Goal: Register for event/course

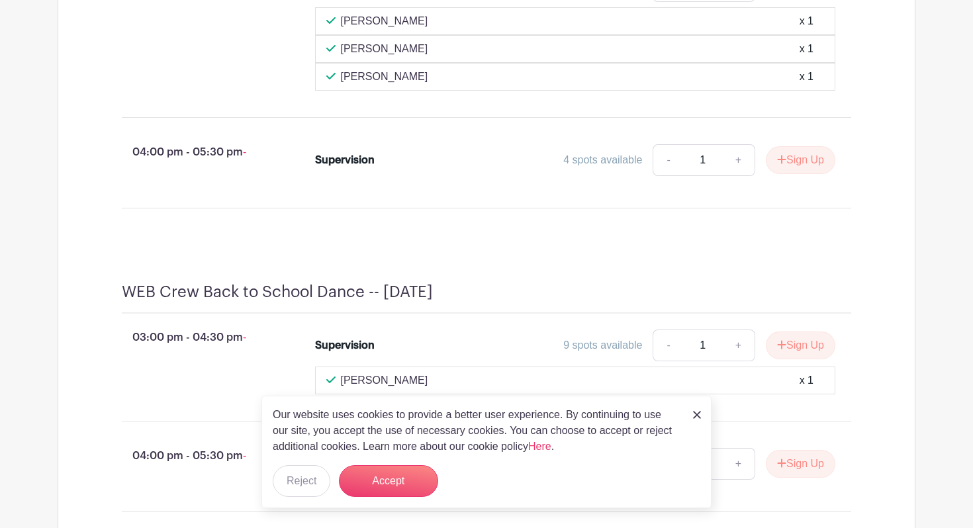
scroll to position [709, 0]
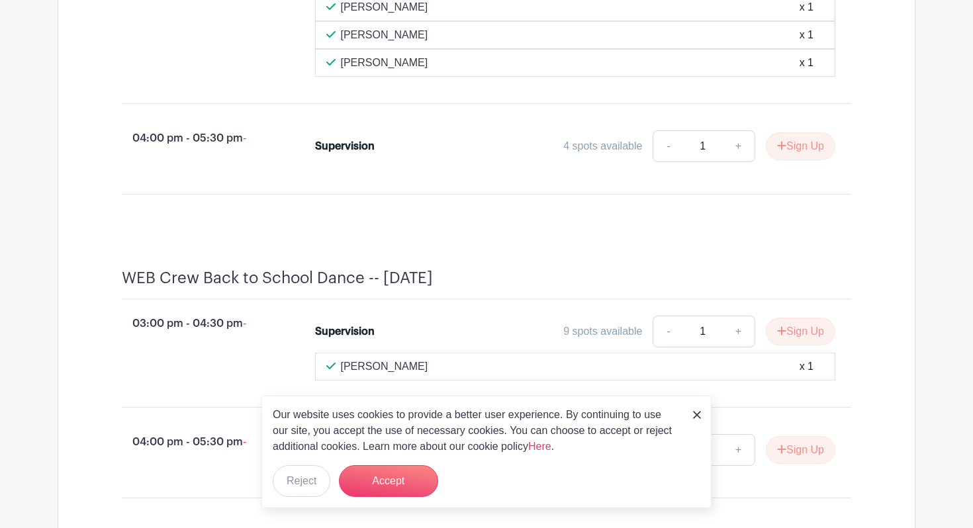
click at [698, 412] on img at bounding box center [697, 415] width 8 height 8
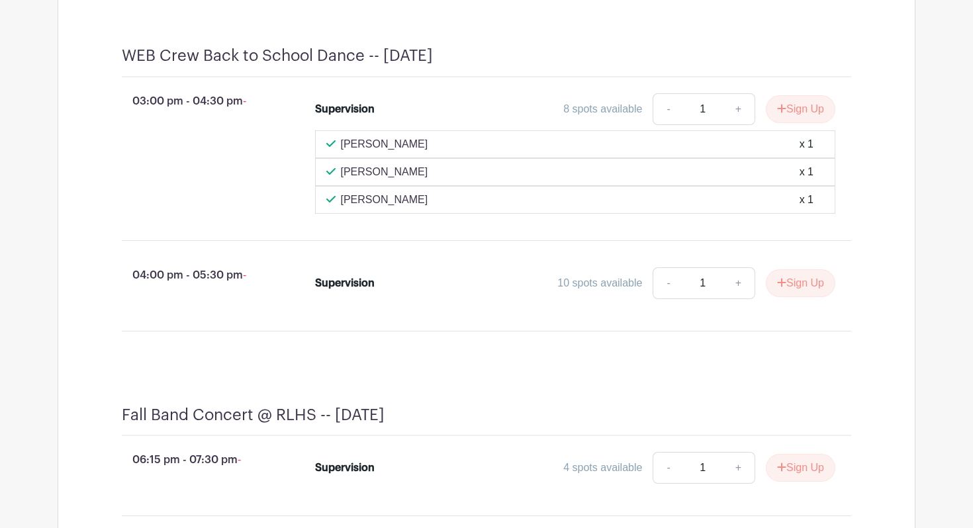
scroll to position [959, 0]
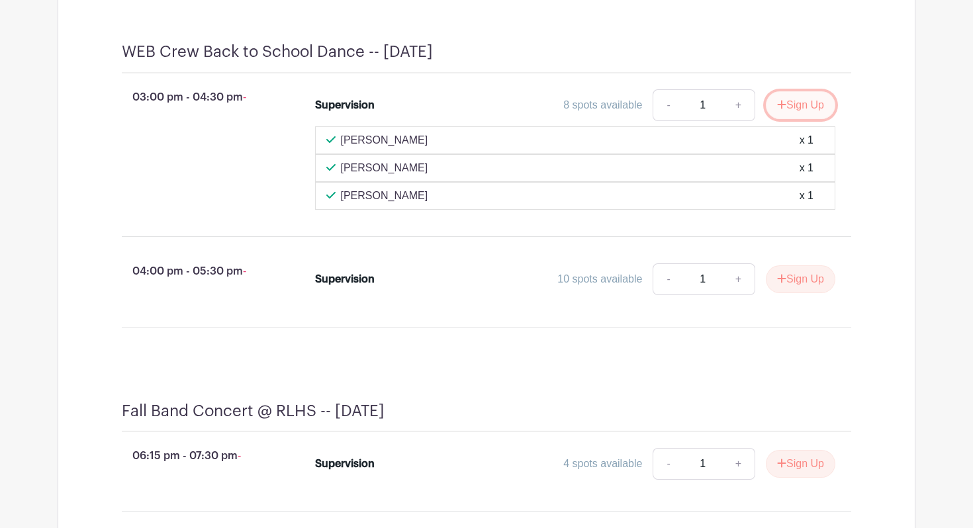
click at [791, 119] on button "Sign Up" at bounding box center [801, 105] width 70 height 28
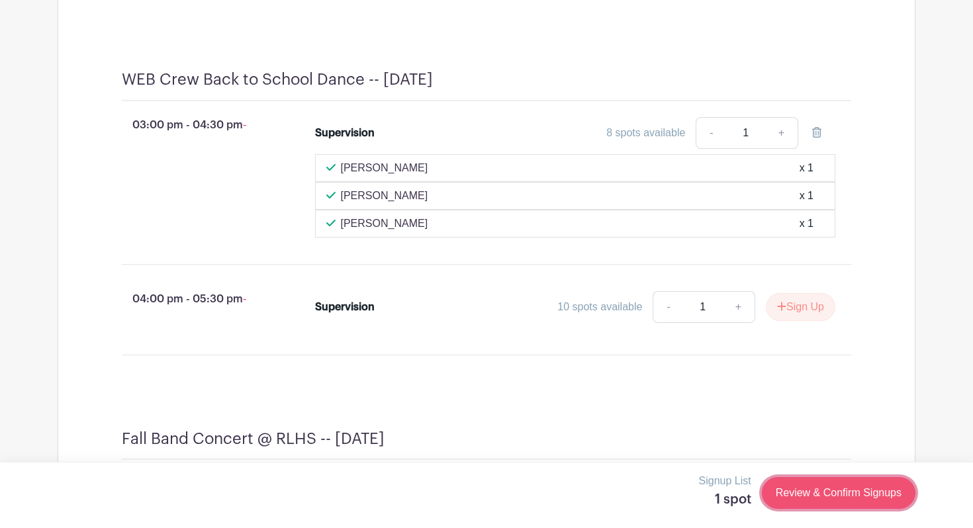
click at [814, 492] on link "Review & Confirm Signups" at bounding box center [839, 493] width 154 height 32
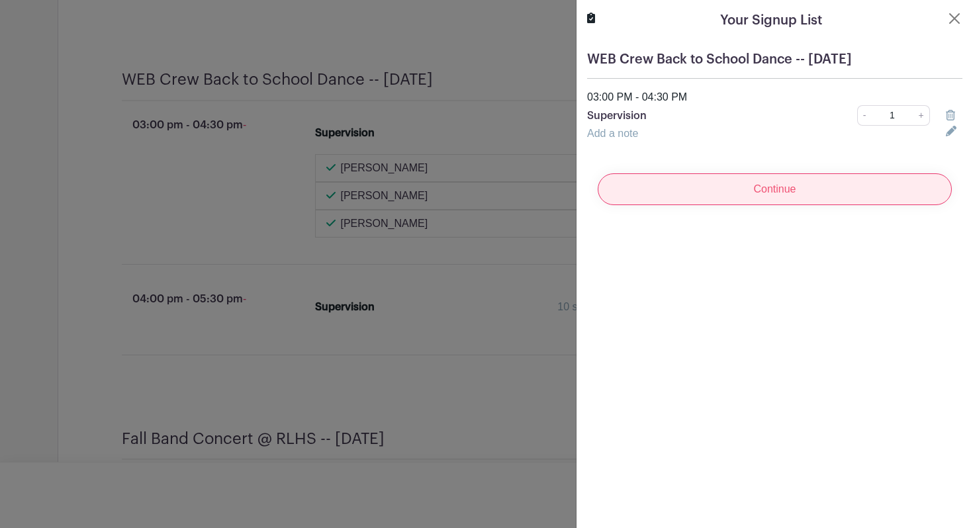
click at [765, 184] on input "Continue" at bounding box center [775, 189] width 354 height 32
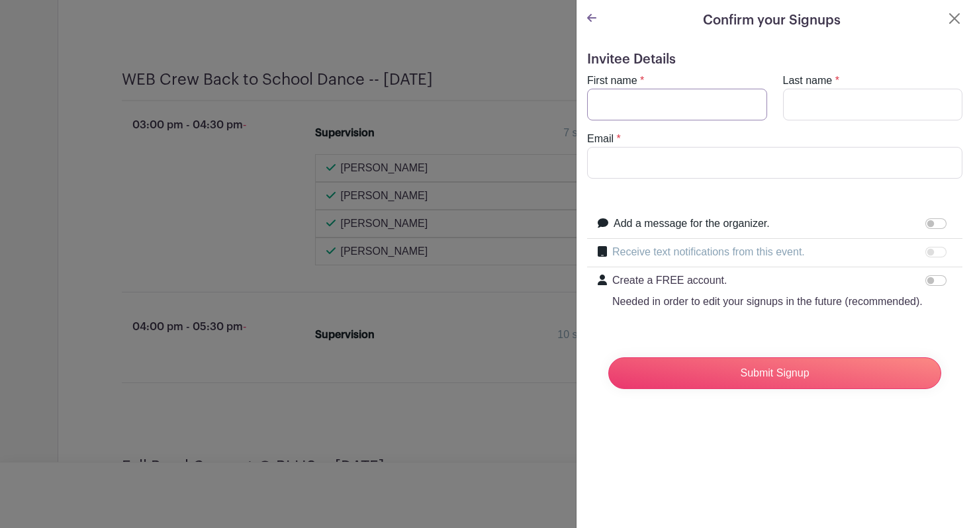
click at [666, 107] on input "First name" at bounding box center [677, 105] width 180 height 32
type input "[PERSON_NAME]"
click at [826, 99] on input "Last name" at bounding box center [873, 105] width 180 height 32
type input "[PERSON_NAME]"
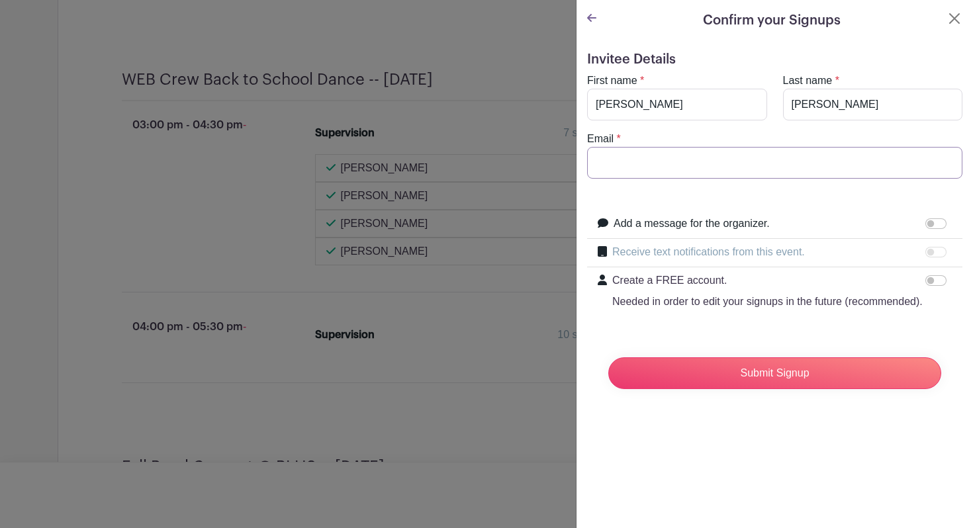
click at [666, 164] on input "Email" at bounding box center [774, 163] width 375 height 32
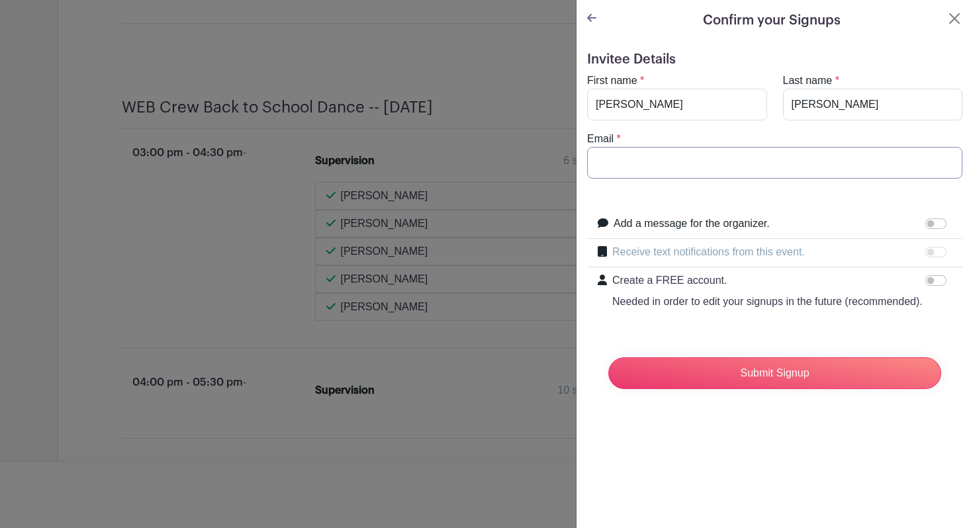
type input "[EMAIL_ADDRESS][DOMAIN_NAME]"
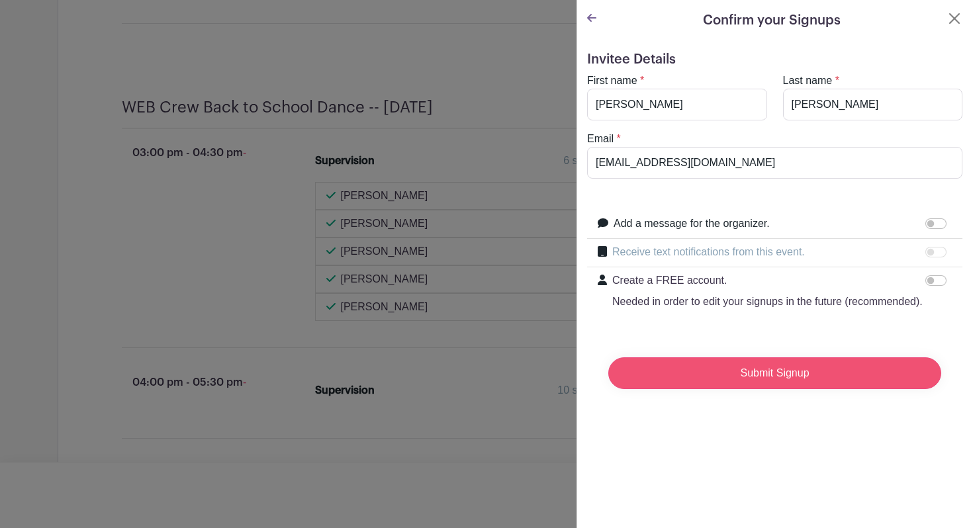
click at [690, 380] on input "Submit Signup" at bounding box center [774, 373] width 333 height 32
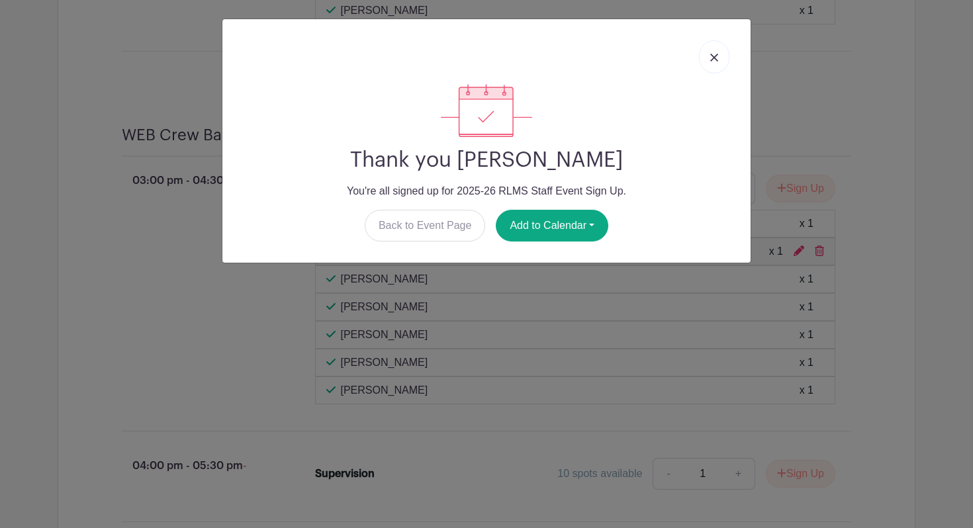
click at [710, 62] on link at bounding box center [714, 56] width 30 height 33
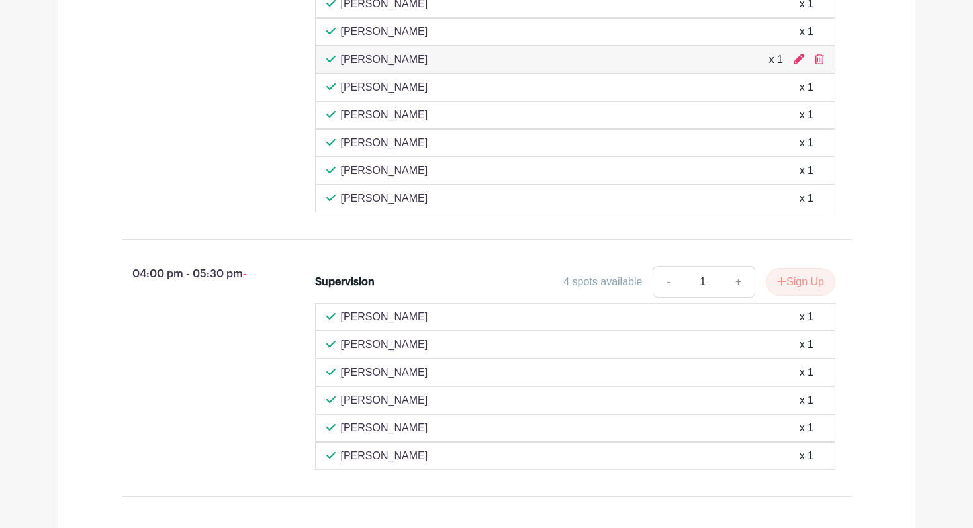
scroll to position [1285, 0]
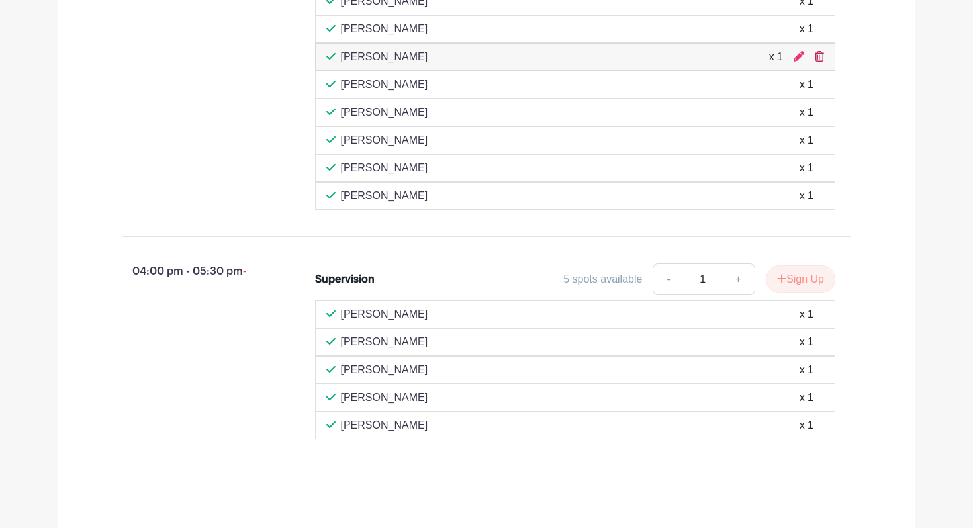
click at [818, 62] on icon at bounding box center [819, 56] width 9 height 11
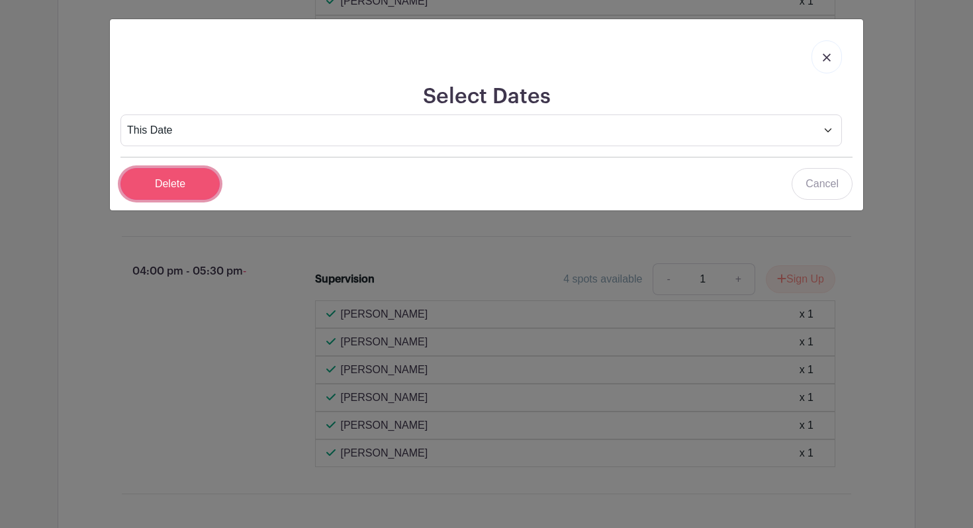
click at [181, 189] on input "Delete" at bounding box center [169, 184] width 99 height 32
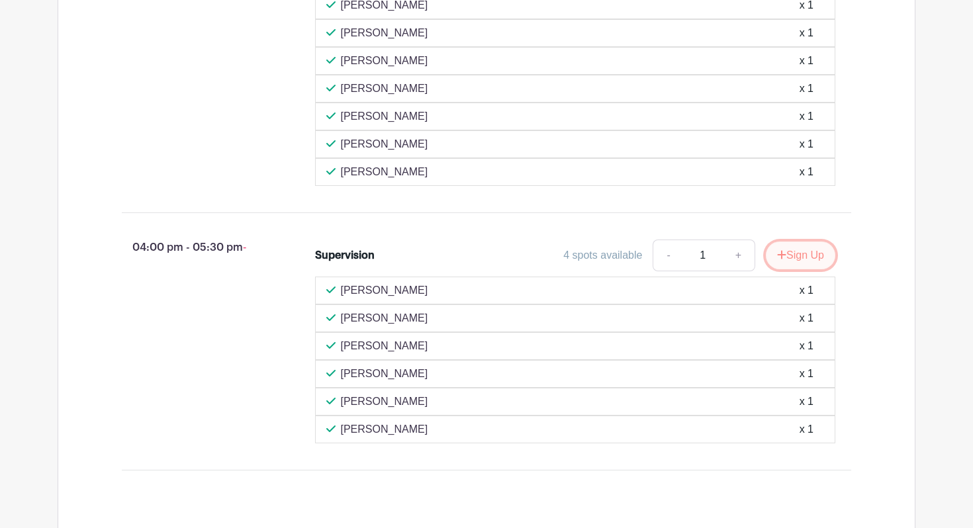
click at [801, 264] on button "Sign Up" at bounding box center [801, 256] width 70 height 28
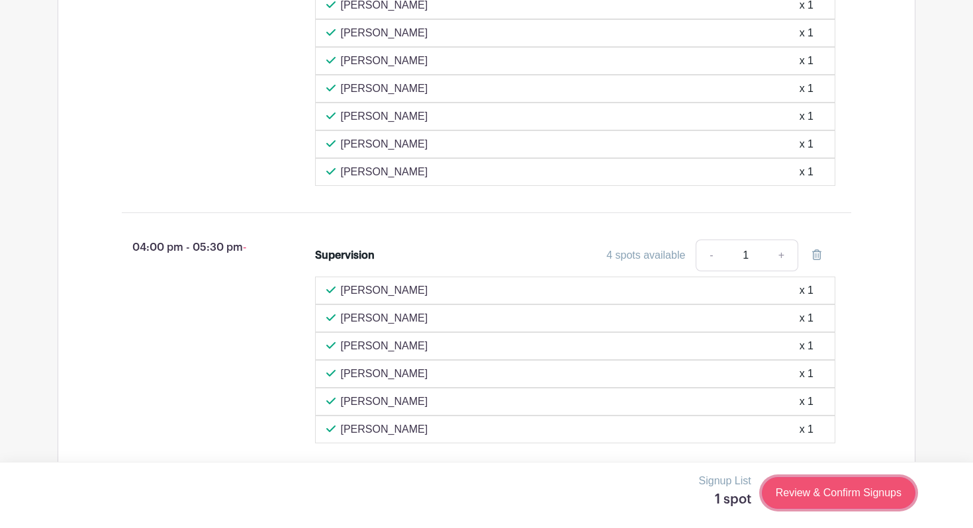
click at [802, 490] on link "Review & Confirm Signups" at bounding box center [839, 493] width 154 height 32
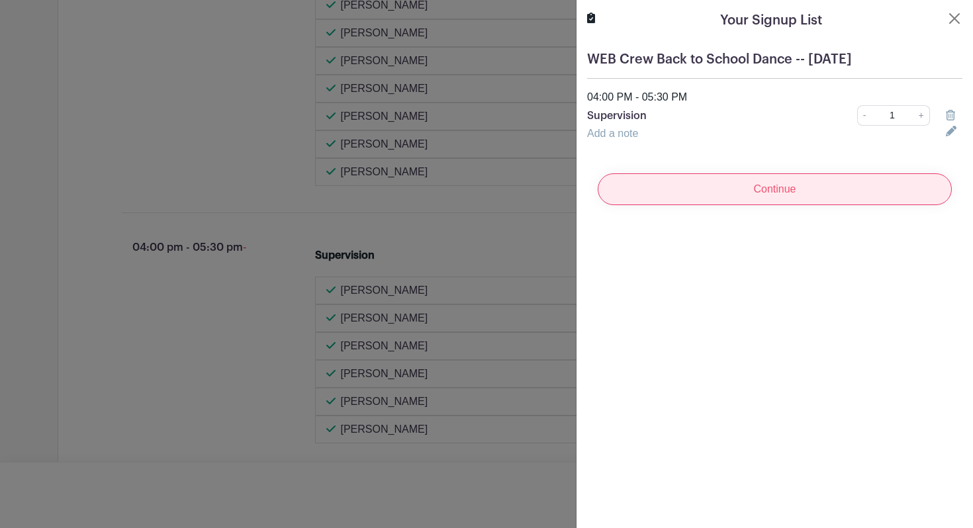
click at [759, 194] on input "Continue" at bounding box center [775, 189] width 354 height 32
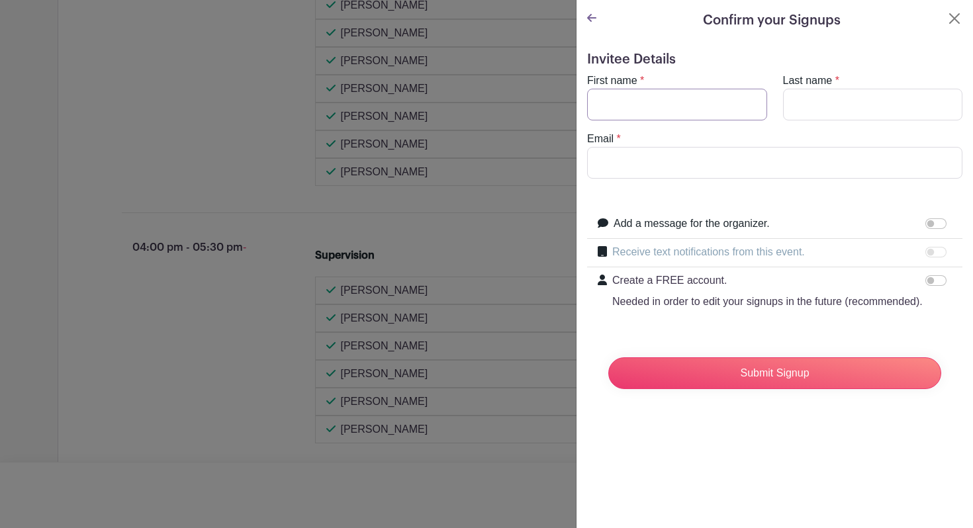
click at [639, 107] on input "First name" at bounding box center [677, 105] width 180 height 32
type input "[PERSON_NAME]"
click at [793, 105] on input "Last name" at bounding box center [873, 105] width 180 height 32
type input "[PERSON_NAME]"
click at [759, 143] on div "Email *" at bounding box center [774, 155] width 391 height 48
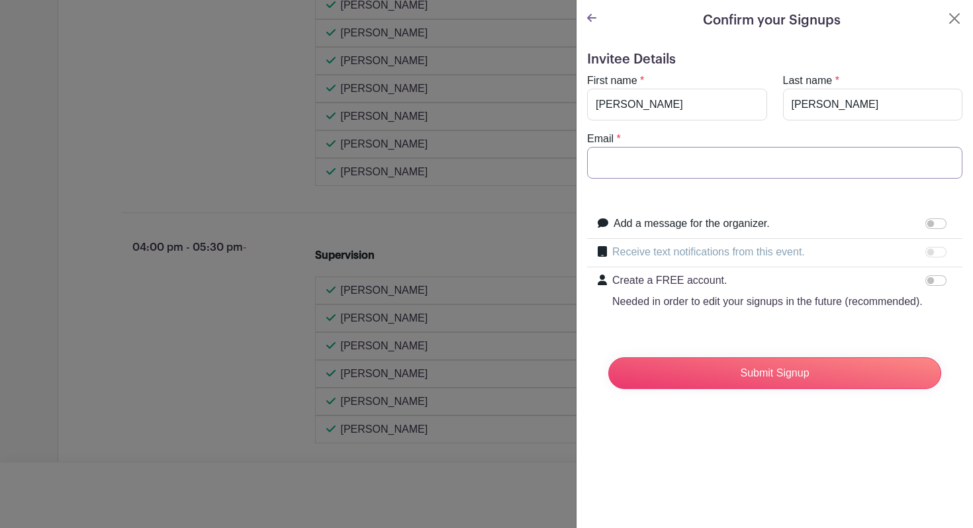
click at [737, 157] on input "Email" at bounding box center [774, 163] width 375 height 32
type input "[EMAIL_ADDRESS][DOMAIN_NAME]"
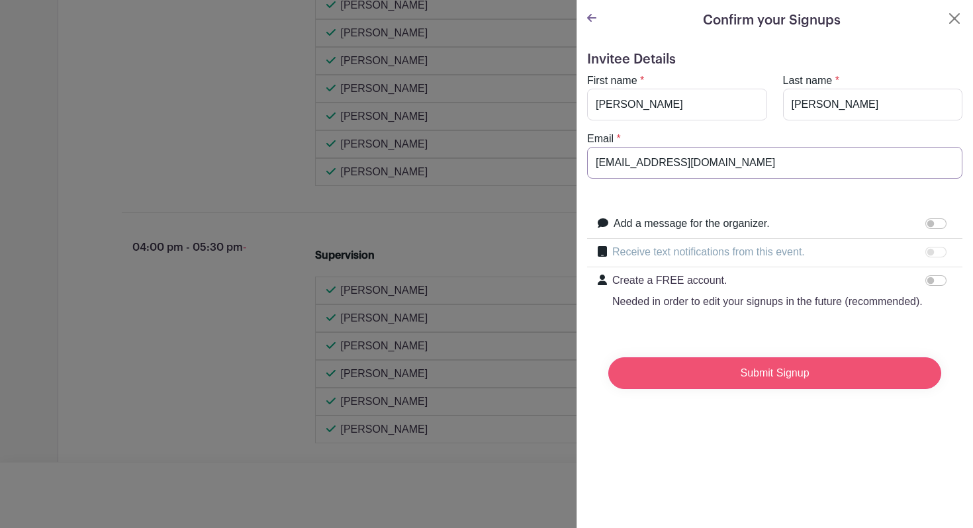
click at [728, 389] on input "Submit Signup" at bounding box center [774, 373] width 333 height 32
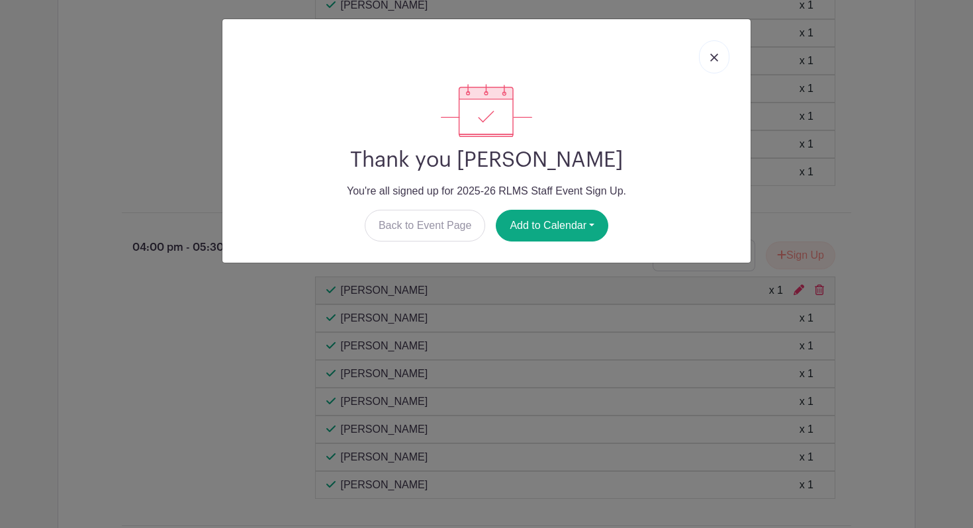
click at [713, 57] on img at bounding box center [714, 58] width 8 height 8
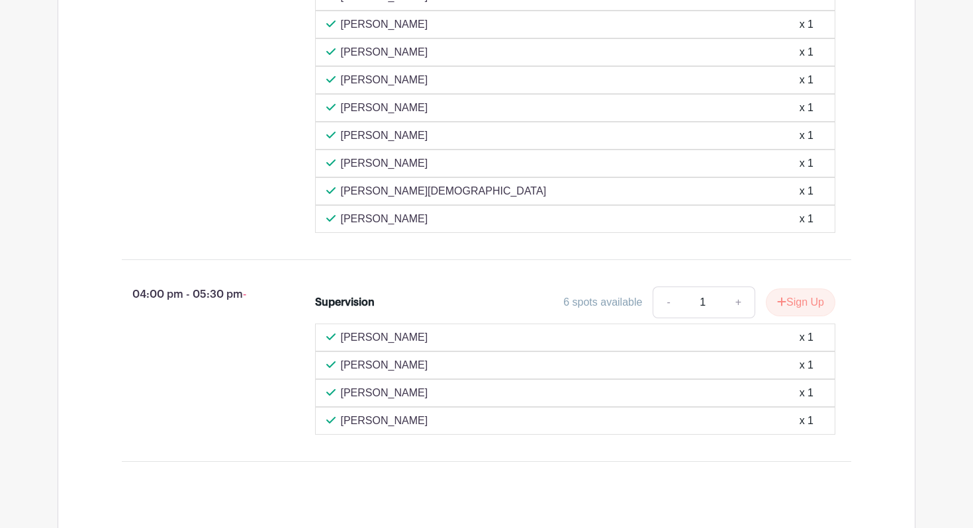
scroll to position [4124, 0]
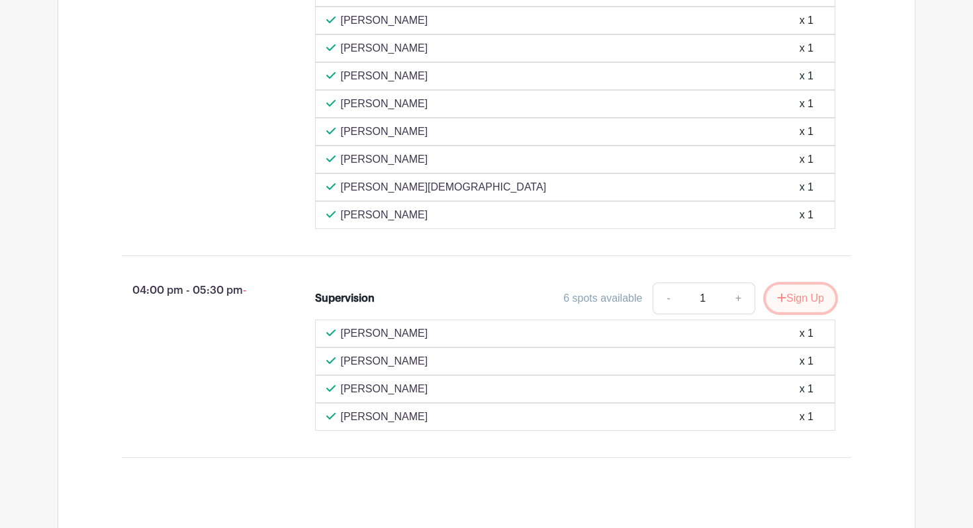
click at [784, 312] on button "Sign Up" at bounding box center [801, 299] width 70 height 28
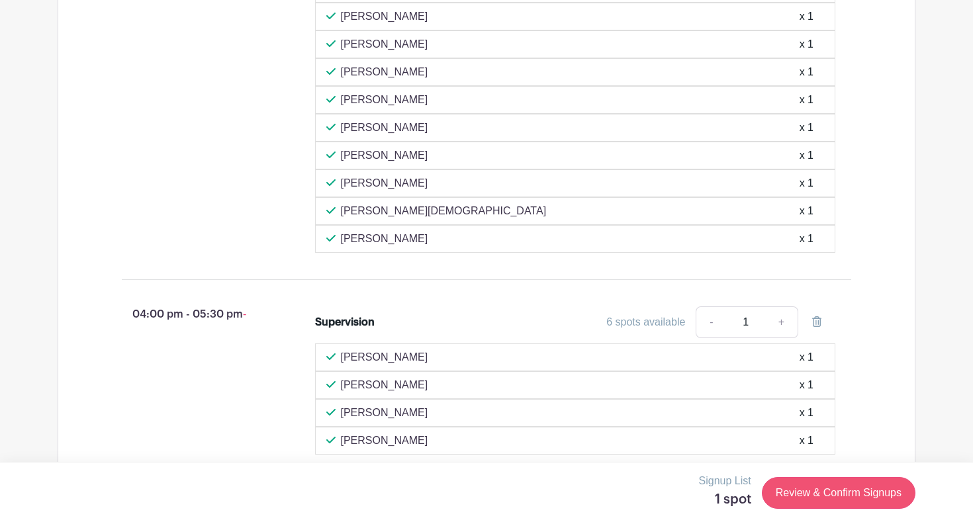
scroll to position [4148, 0]
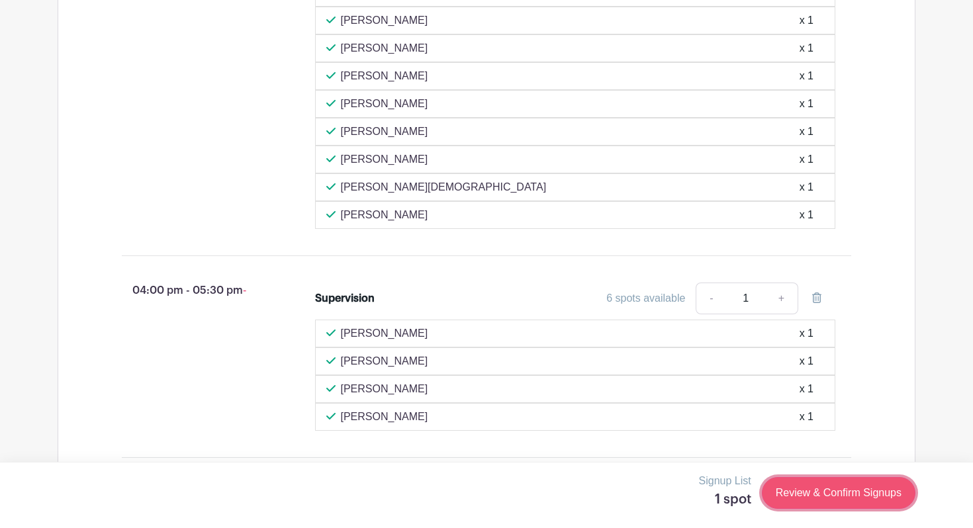
click at [789, 487] on link "Review & Confirm Signups" at bounding box center [839, 493] width 154 height 32
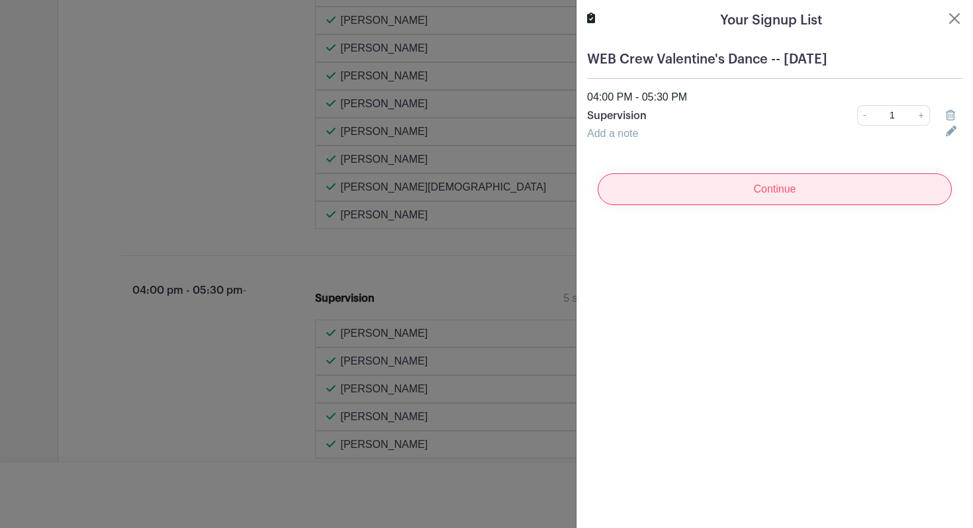
click at [763, 186] on input "Continue" at bounding box center [775, 189] width 354 height 32
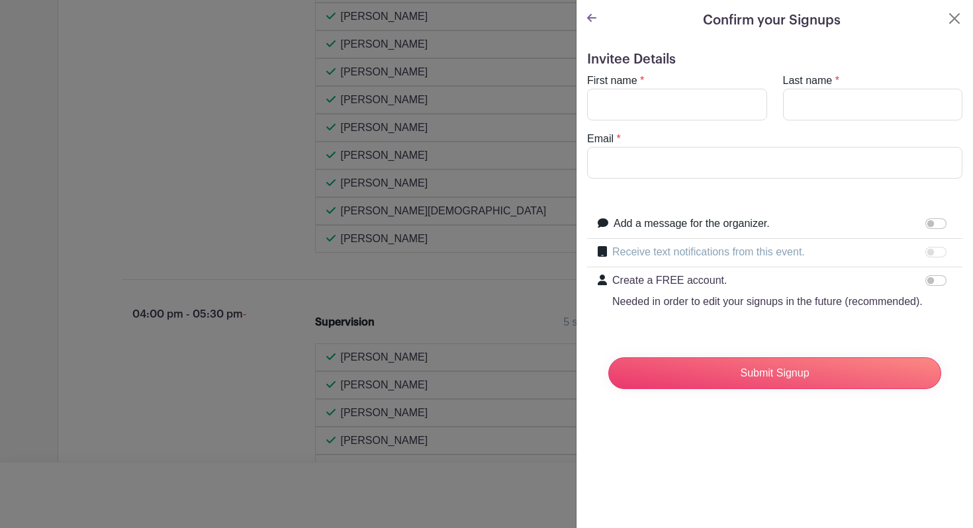
scroll to position [4172, 0]
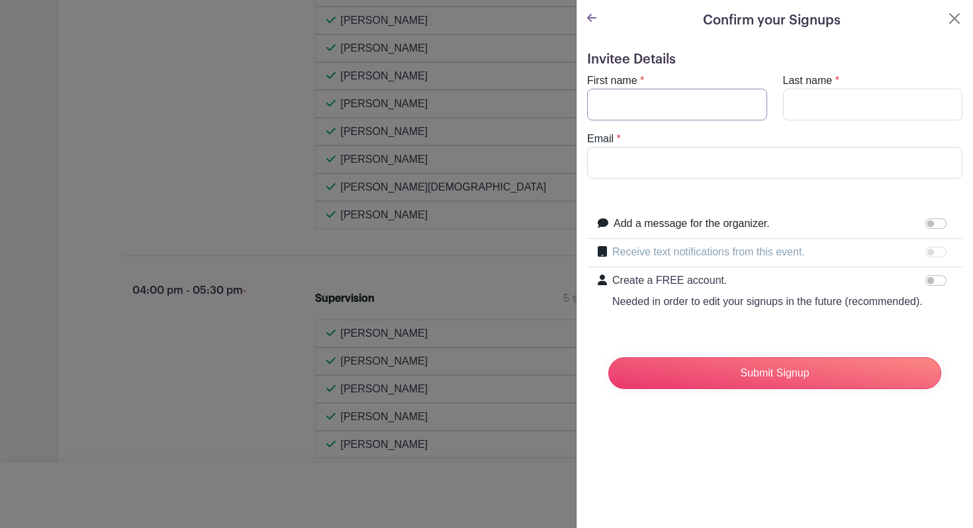
click at [655, 95] on input "First name" at bounding box center [677, 105] width 180 height 32
type input "[PERSON_NAME]"
click at [829, 95] on input "Last name" at bounding box center [873, 105] width 180 height 32
type input "[PERSON_NAME]"
click at [770, 167] on input "Email" at bounding box center [774, 163] width 375 height 32
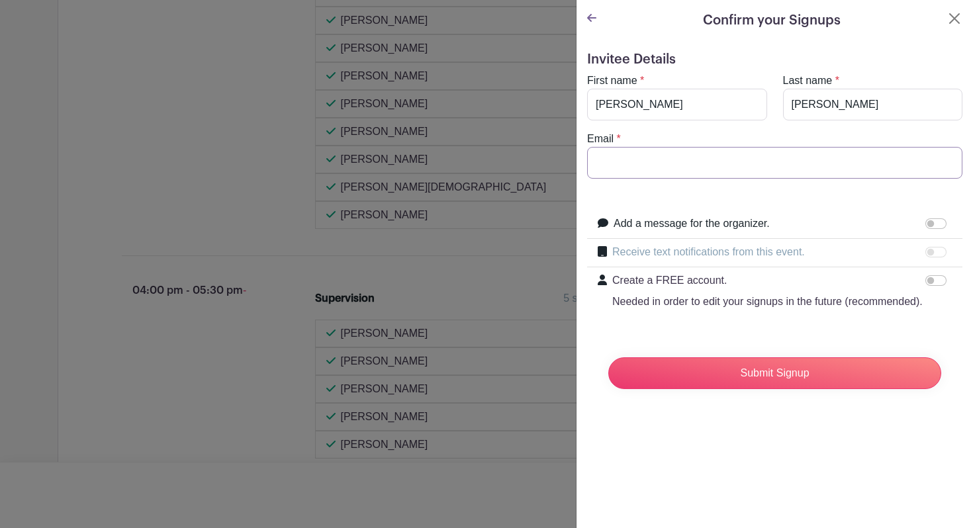
type input "[EMAIL_ADDRESS][DOMAIN_NAME]"
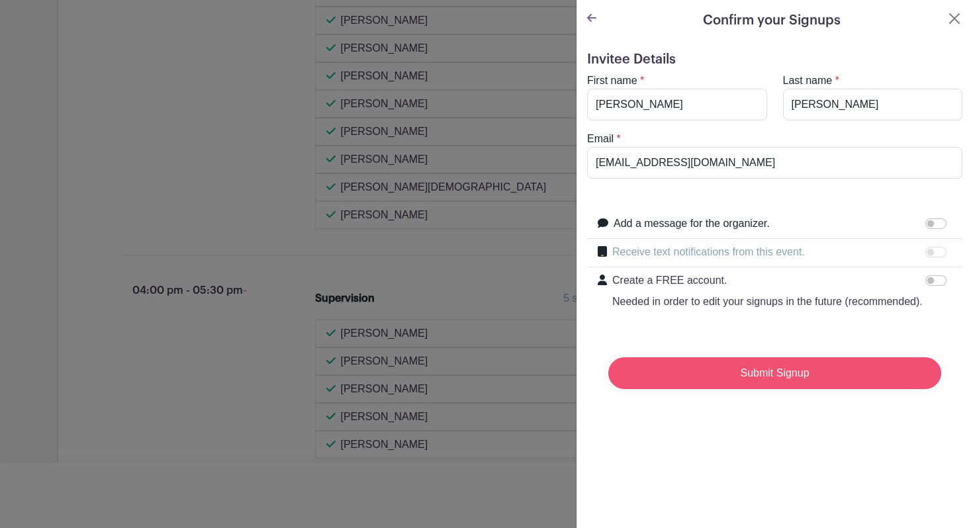
click at [696, 378] on input "Submit Signup" at bounding box center [774, 373] width 333 height 32
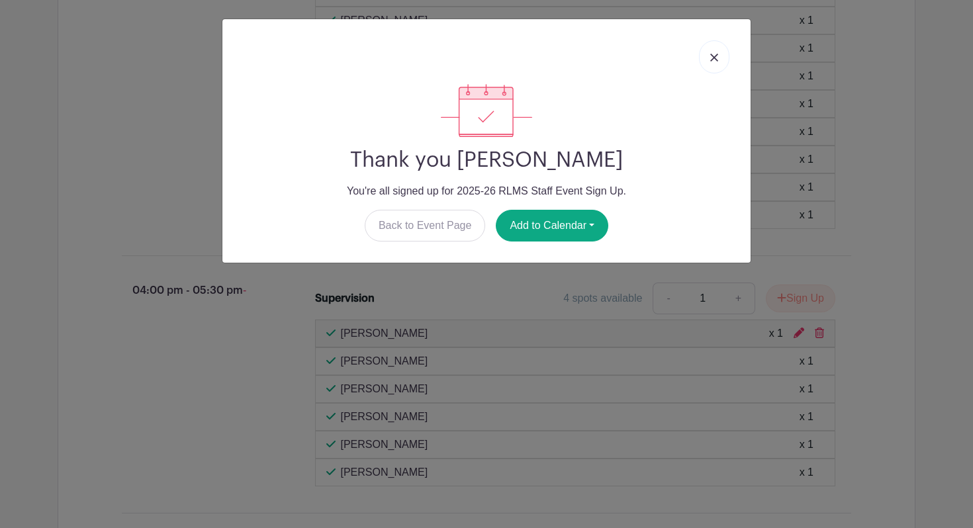
click at [713, 60] on img at bounding box center [714, 58] width 8 height 8
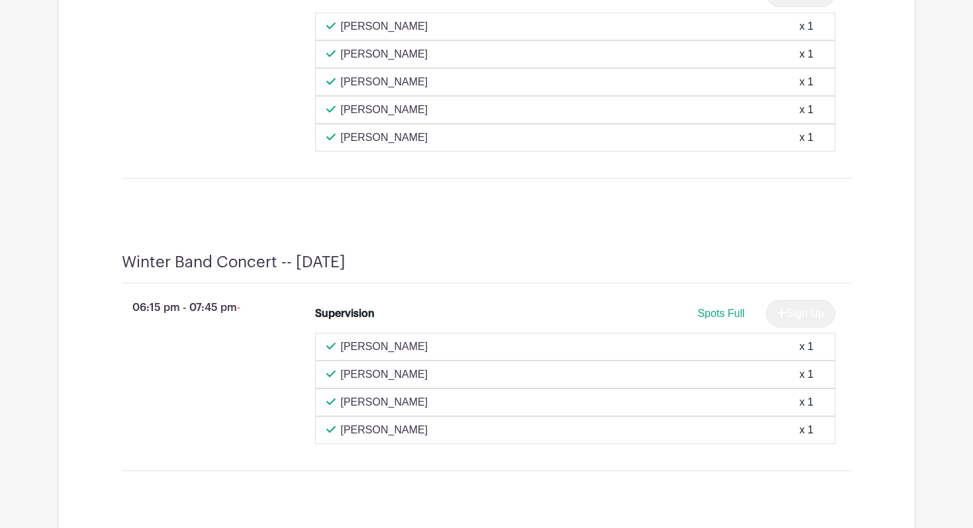
scroll to position [2772, 0]
